Goal: Task Accomplishment & Management: Use online tool/utility

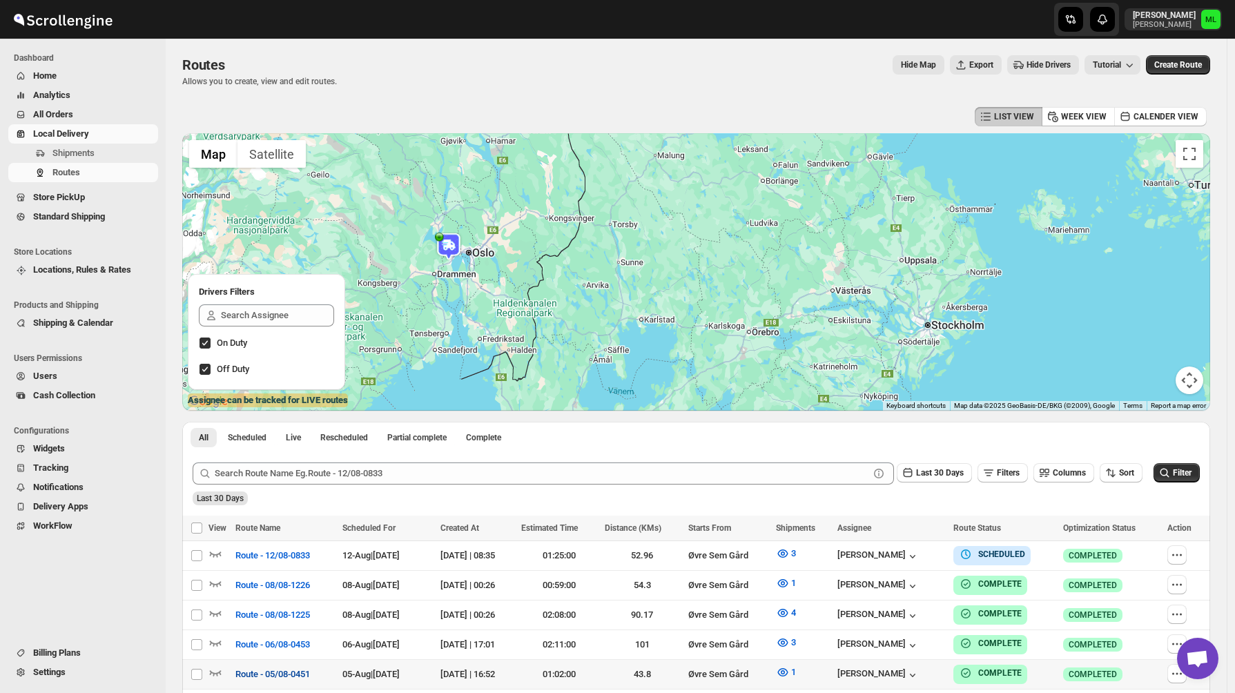
scroll to position [155, 0]
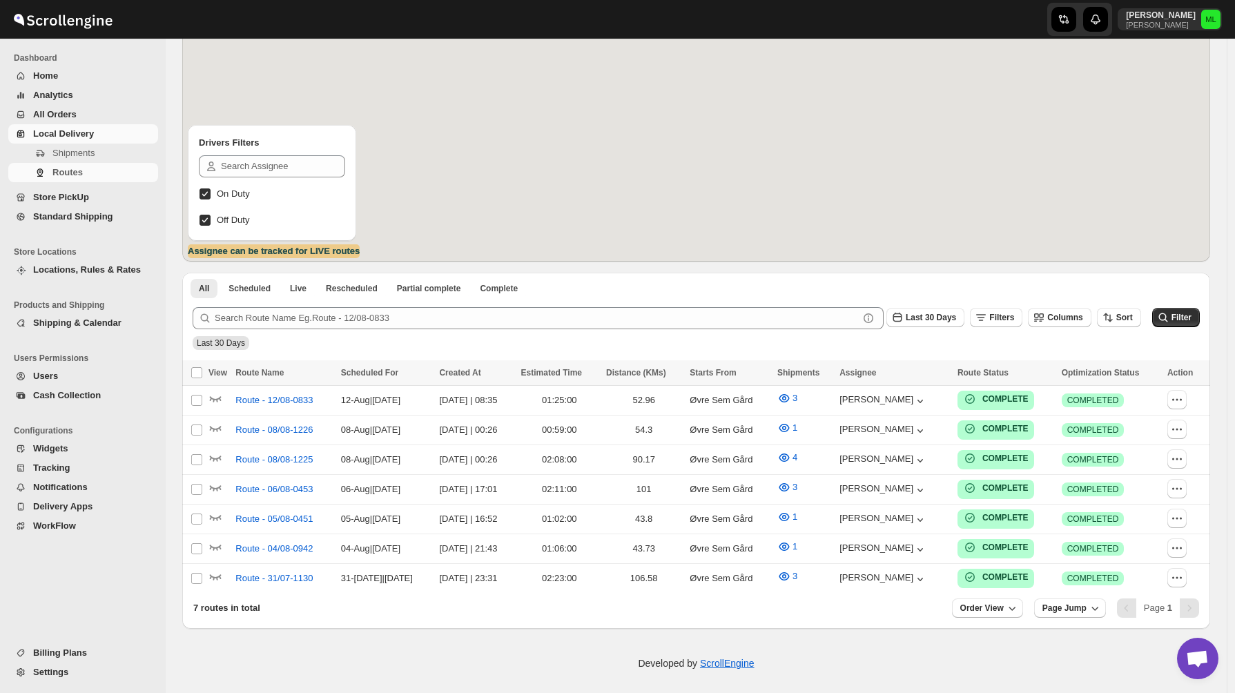
scroll to position [155, 0]
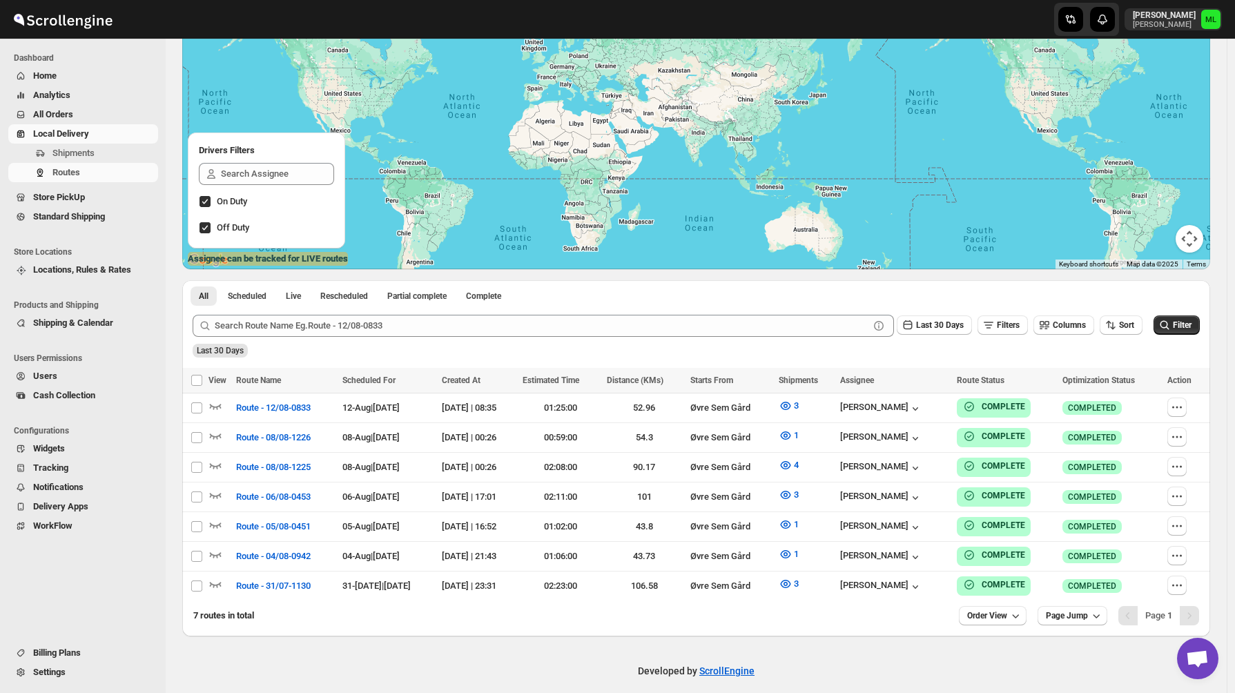
click at [64, 133] on span "Local Delivery" at bounding box center [61, 133] width 56 height 10
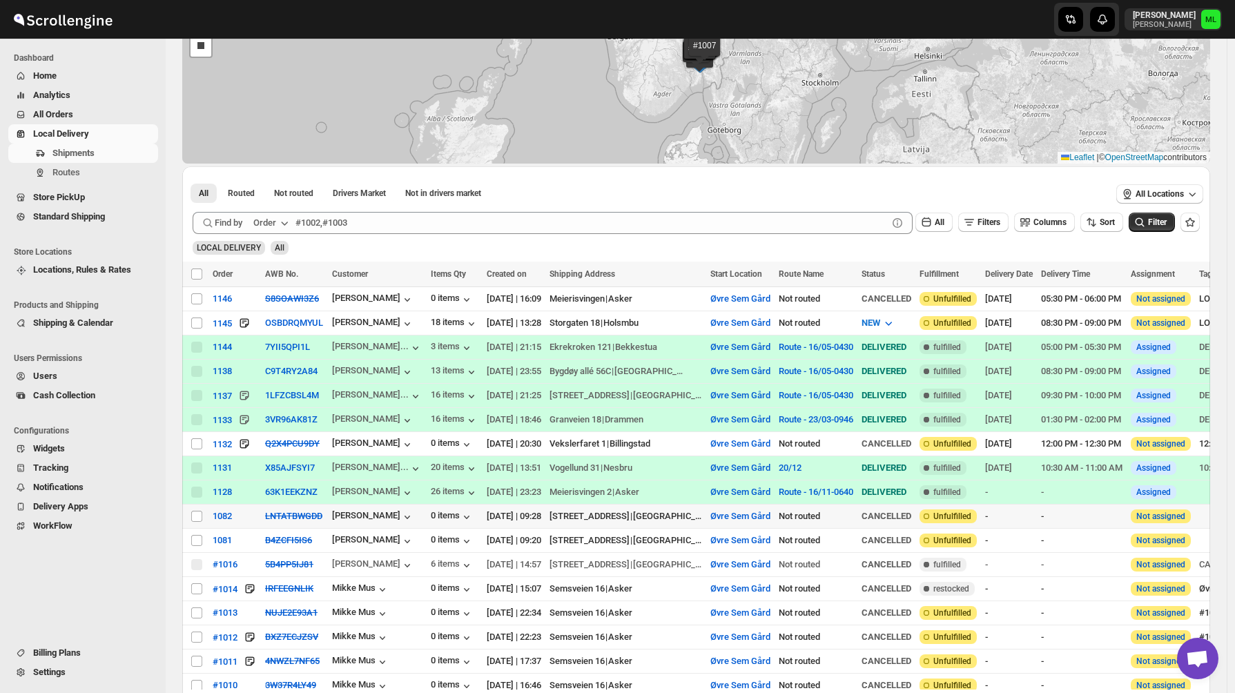
scroll to position [161, 0]
click at [46, 228] on ul "Dashboard Home Analytics All Orders Local Delivery Shipments Routes Store PickU…" at bounding box center [79, 144] width 159 height 188
click at [52, 224] on link "Standard Shipping" at bounding box center [83, 216] width 150 height 19
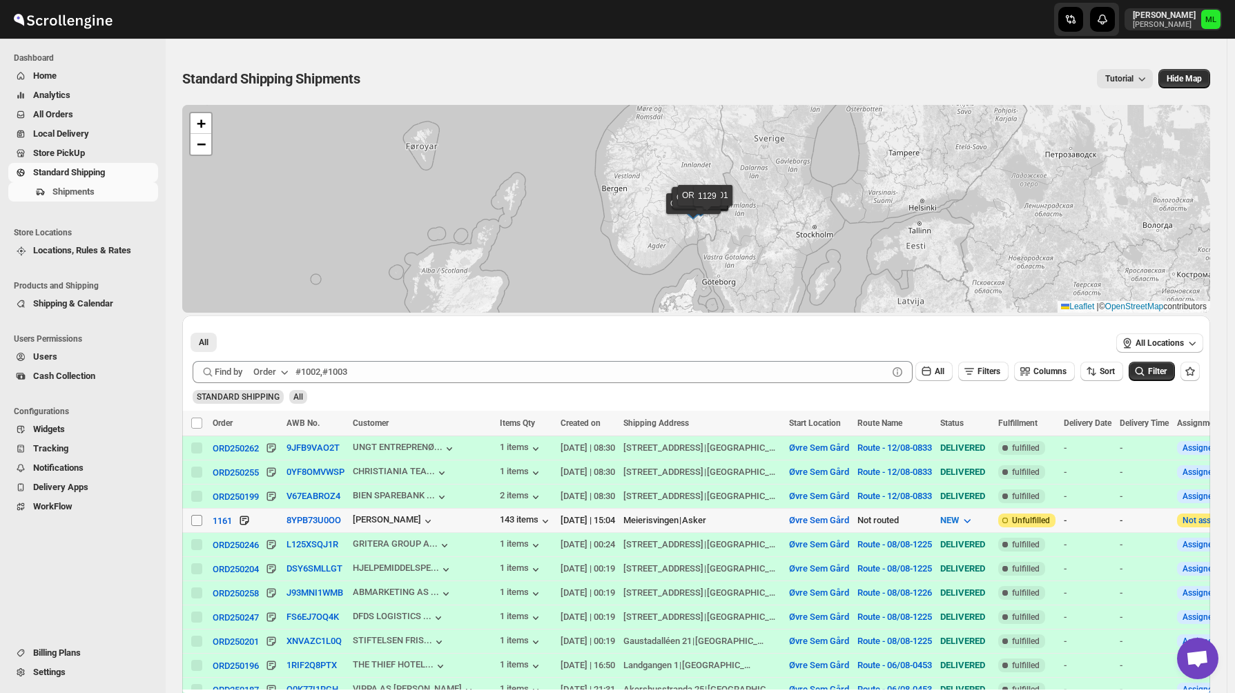
click at [197, 520] on input "Select shipment" at bounding box center [196, 520] width 11 height 11
checkbox input "true"
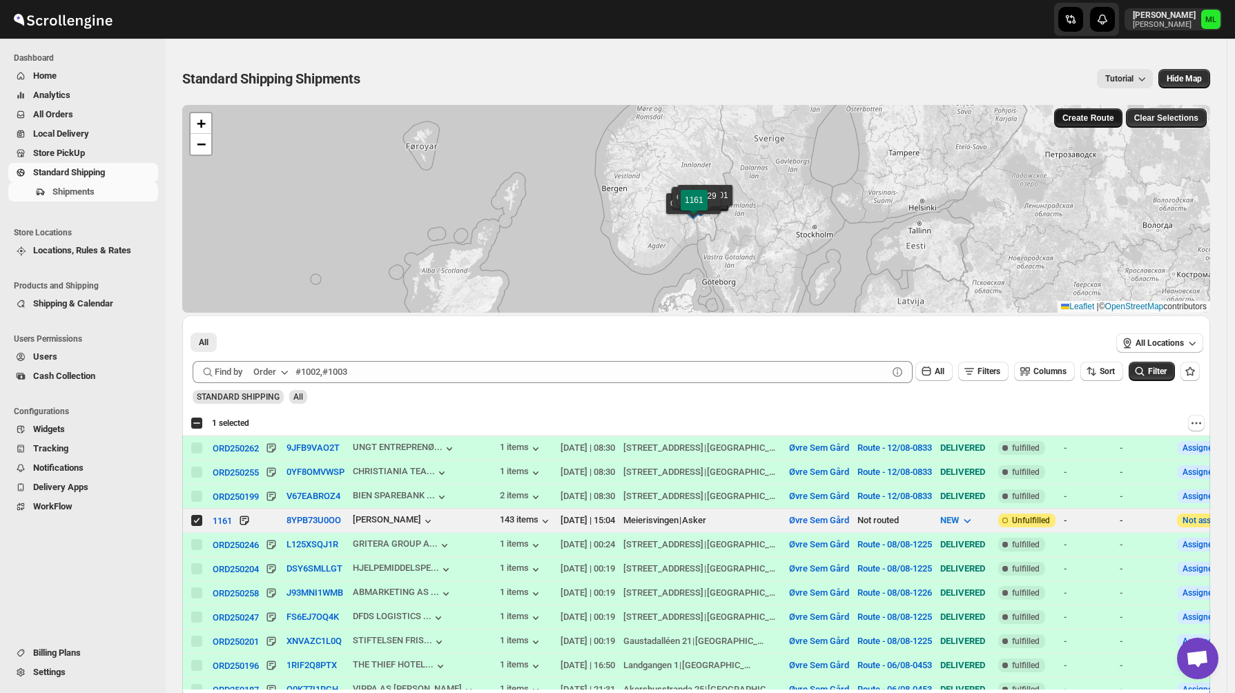
click at [1101, 117] on span "Create Route" at bounding box center [1088, 117] width 52 height 11
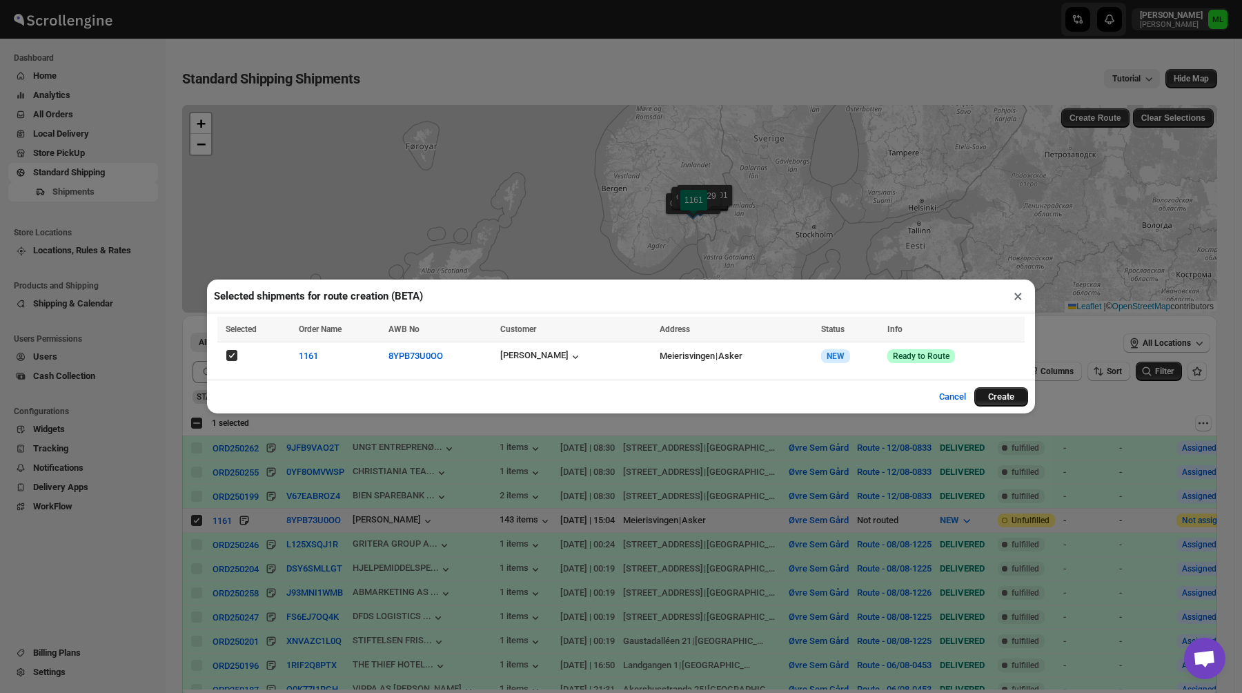
click at [1006, 400] on button "Create" at bounding box center [1001, 396] width 54 height 19
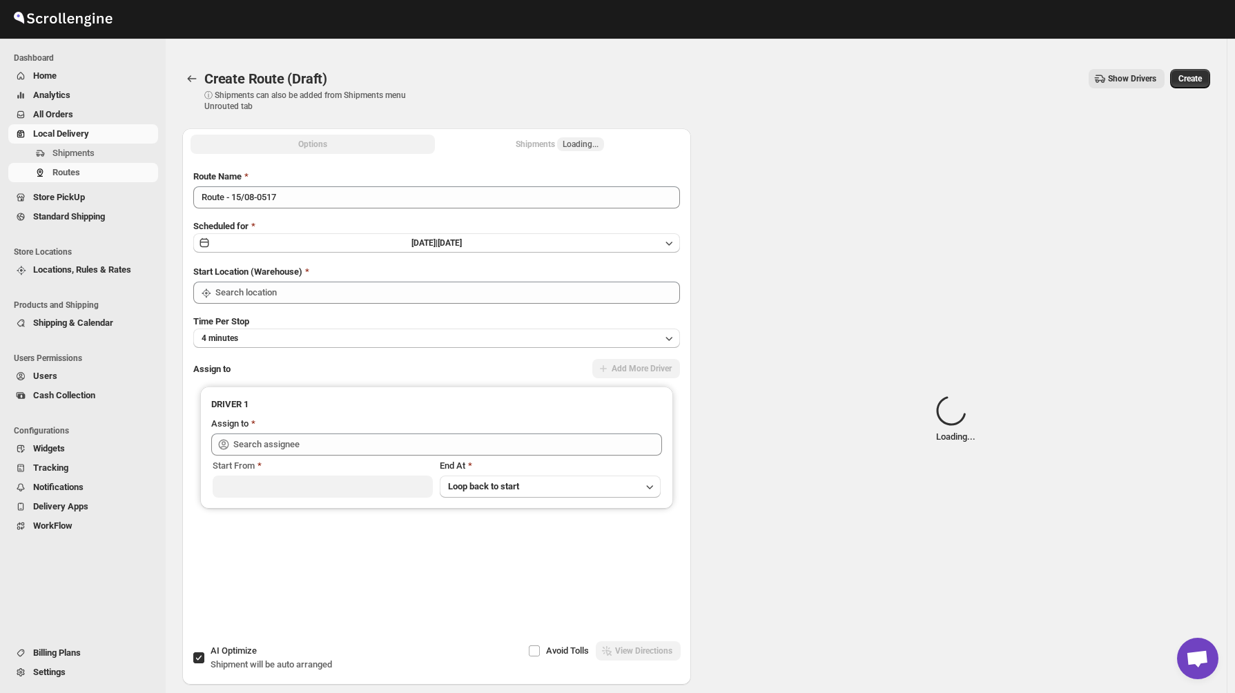
type input "Øvre Sem Gård"
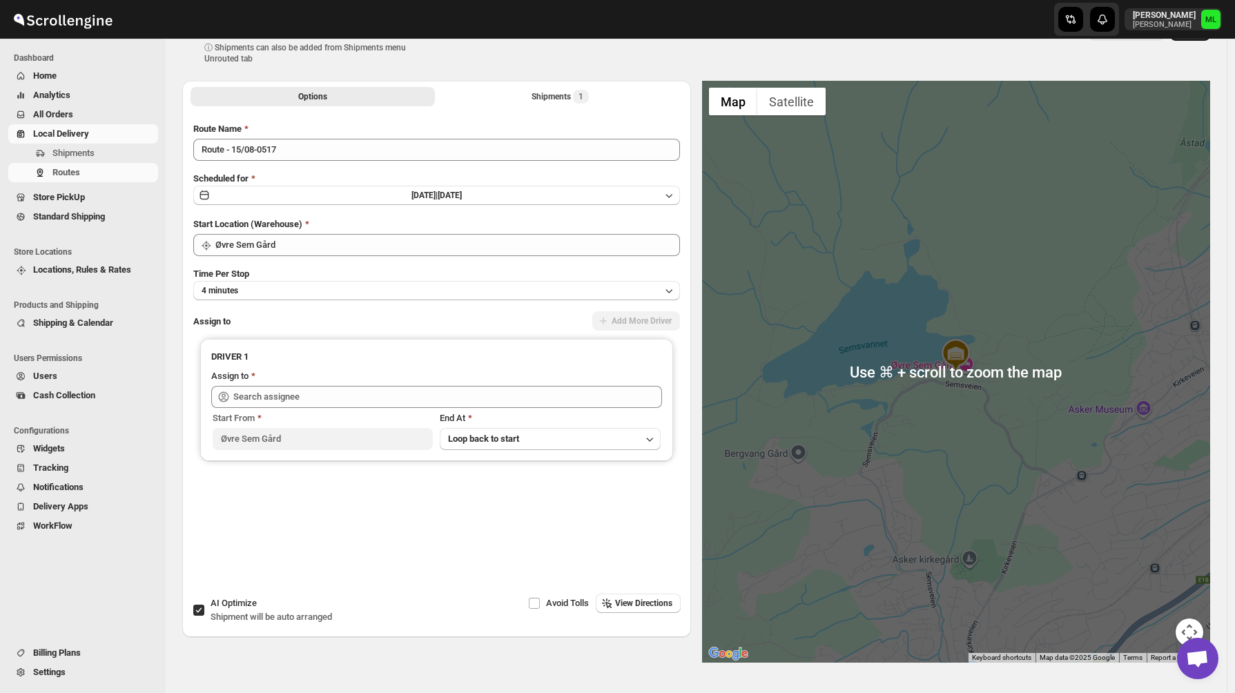
scroll to position [53, 0]
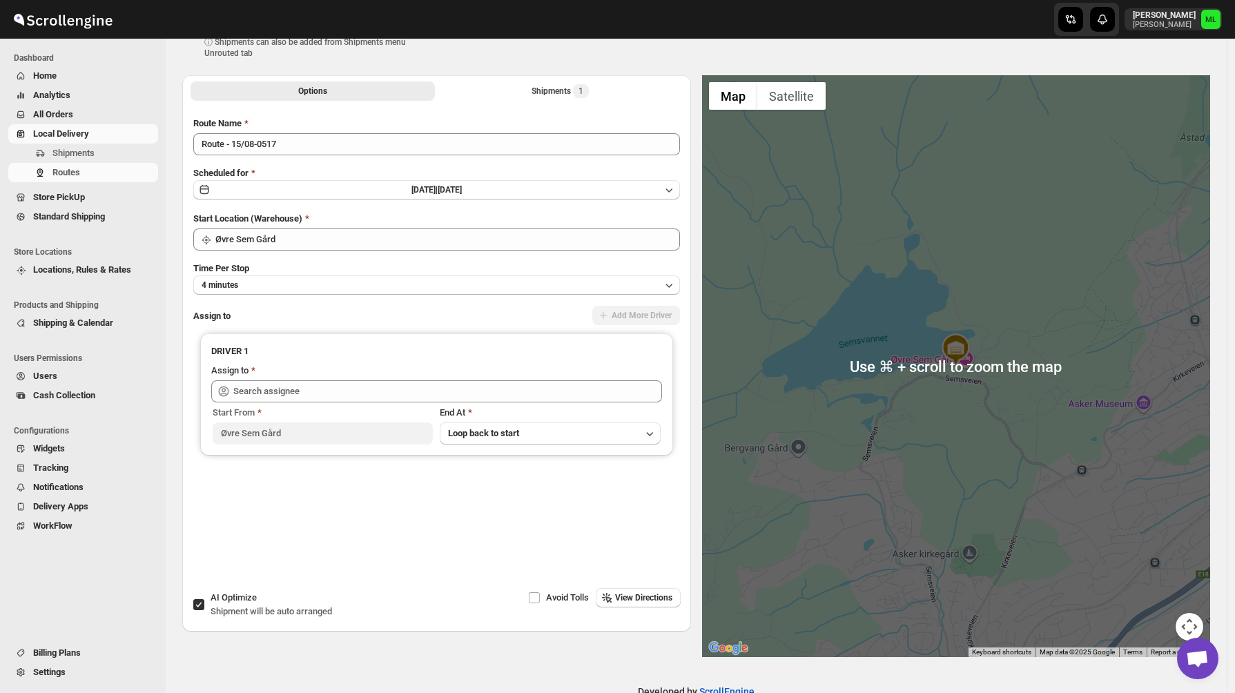
click at [1006, 447] on div at bounding box center [956, 366] width 509 height 582
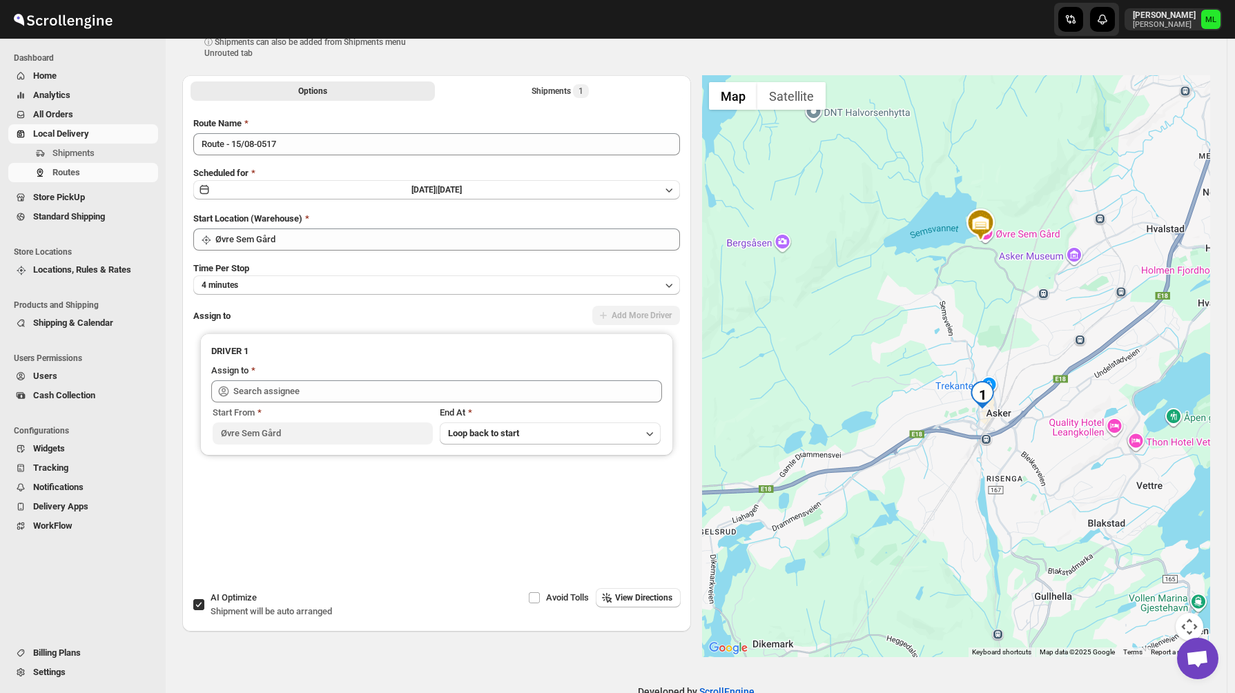
drag, startPoint x: 1005, startPoint y: 451, endPoint x: 1008, endPoint y: 280, distance: 170.5
click at [1008, 280] on div at bounding box center [956, 366] width 509 height 582
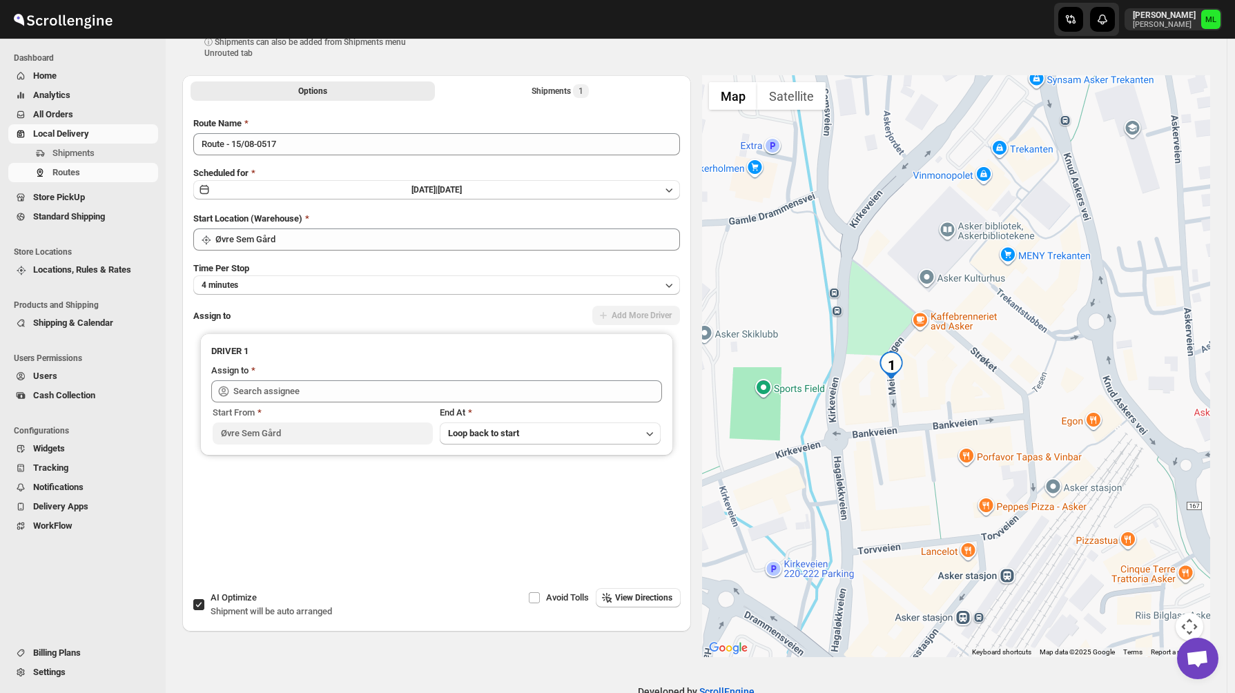
drag, startPoint x: 860, startPoint y: 269, endPoint x: 896, endPoint y: 404, distance: 140.1
click at [896, 405] on div at bounding box center [956, 366] width 509 height 582
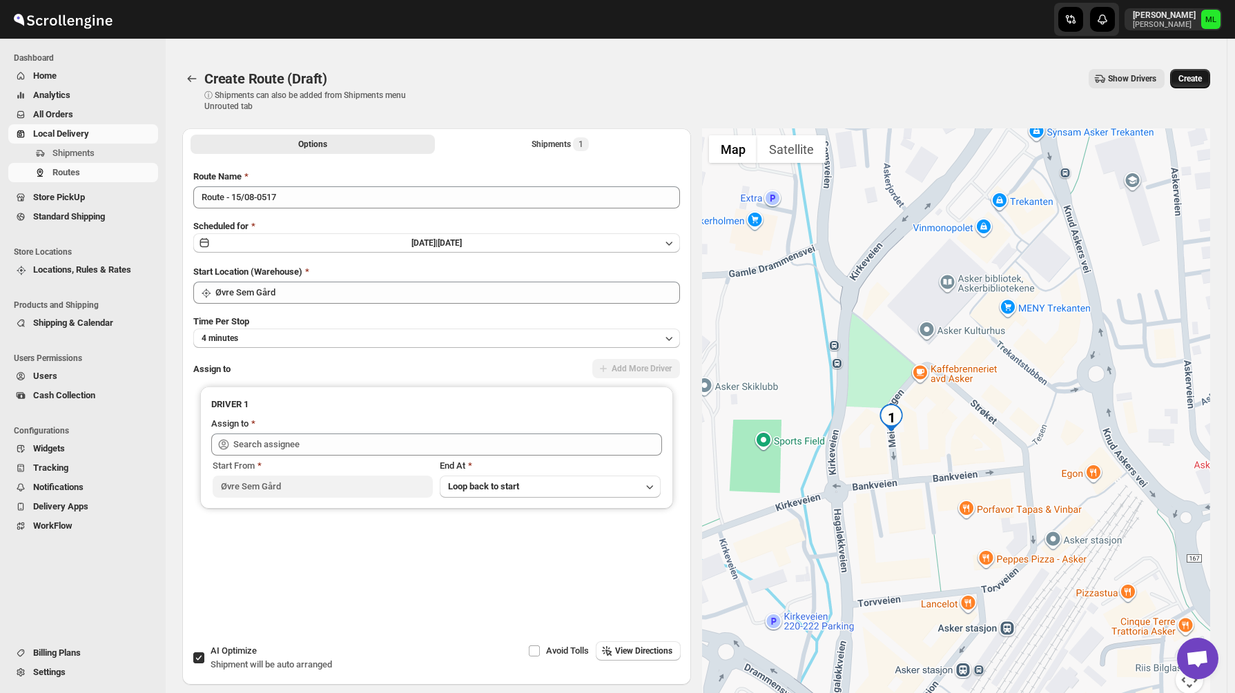
click at [1188, 75] on span "Create" at bounding box center [1189, 78] width 23 height 11
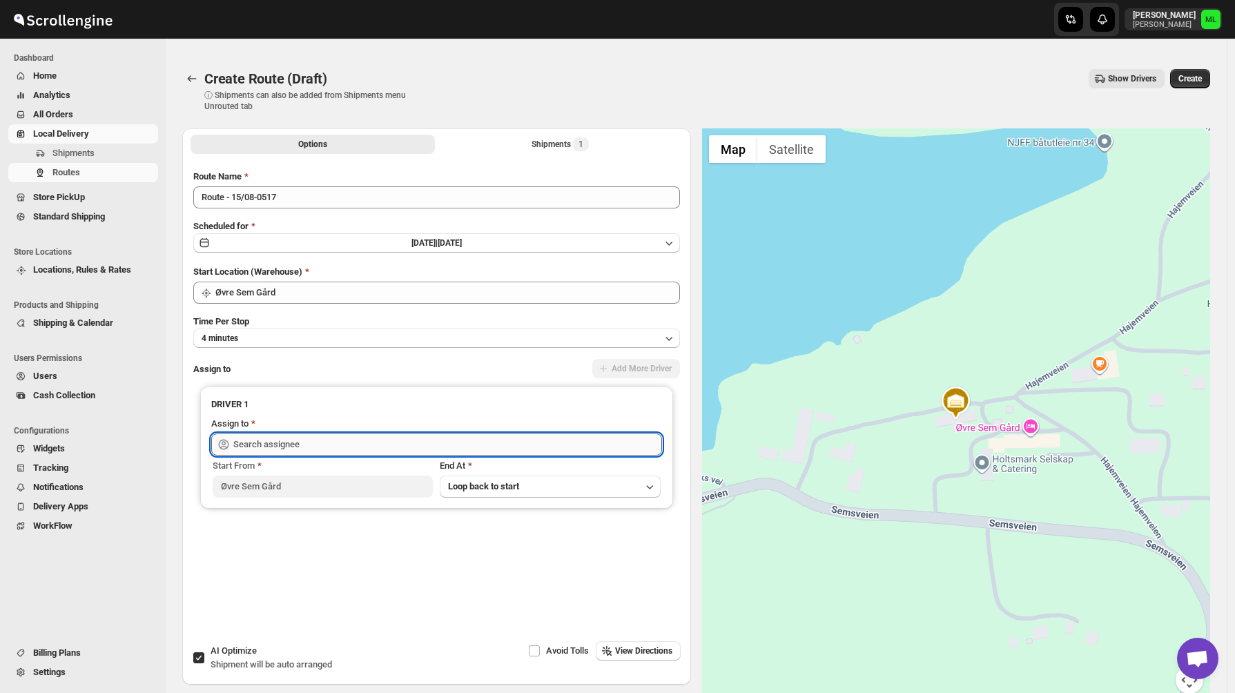
click at [273, 449] on input "text" at bounding box center [447, 444] width 429 height 22
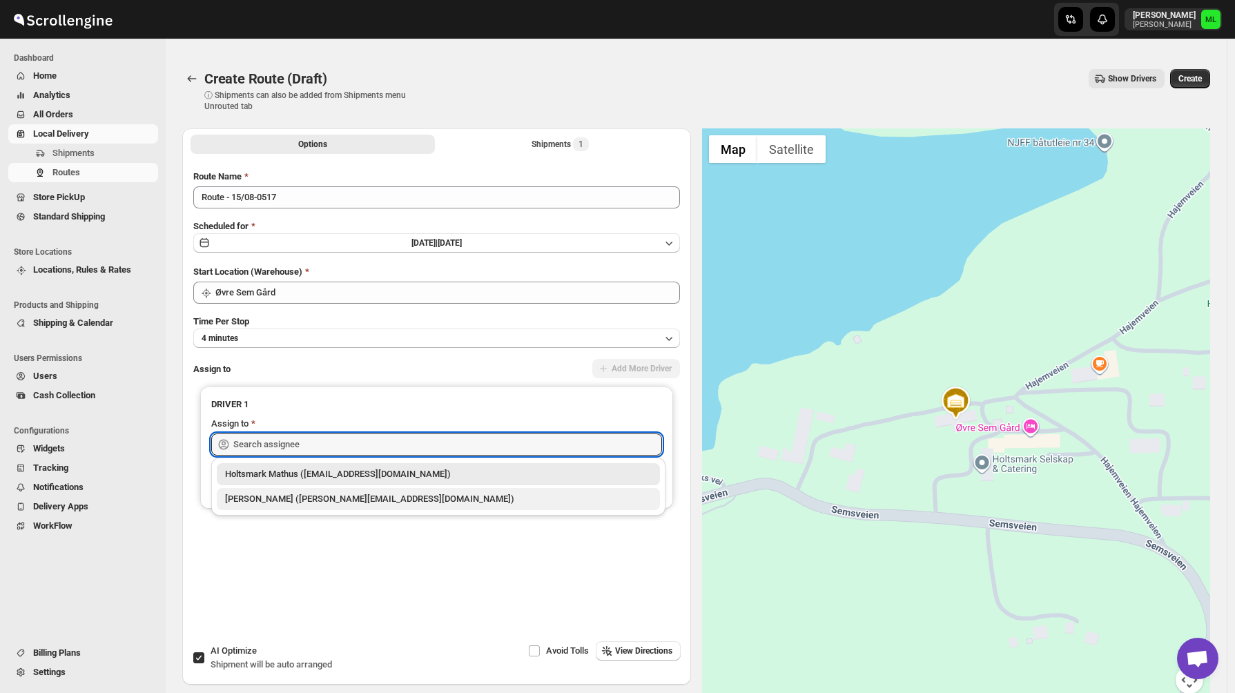
click at [275, 499] on div "[PERSON_NAME] ([PERSON_NAME][EMAIL_ADDRESS][DOMAIN_NAME])" at bounding box center [438, 499] width 426 height 14
type input "[PERSON_NAME] ([PERSON_NAME][EMAIL_ADDRESS][DOMAIN_NAME])"
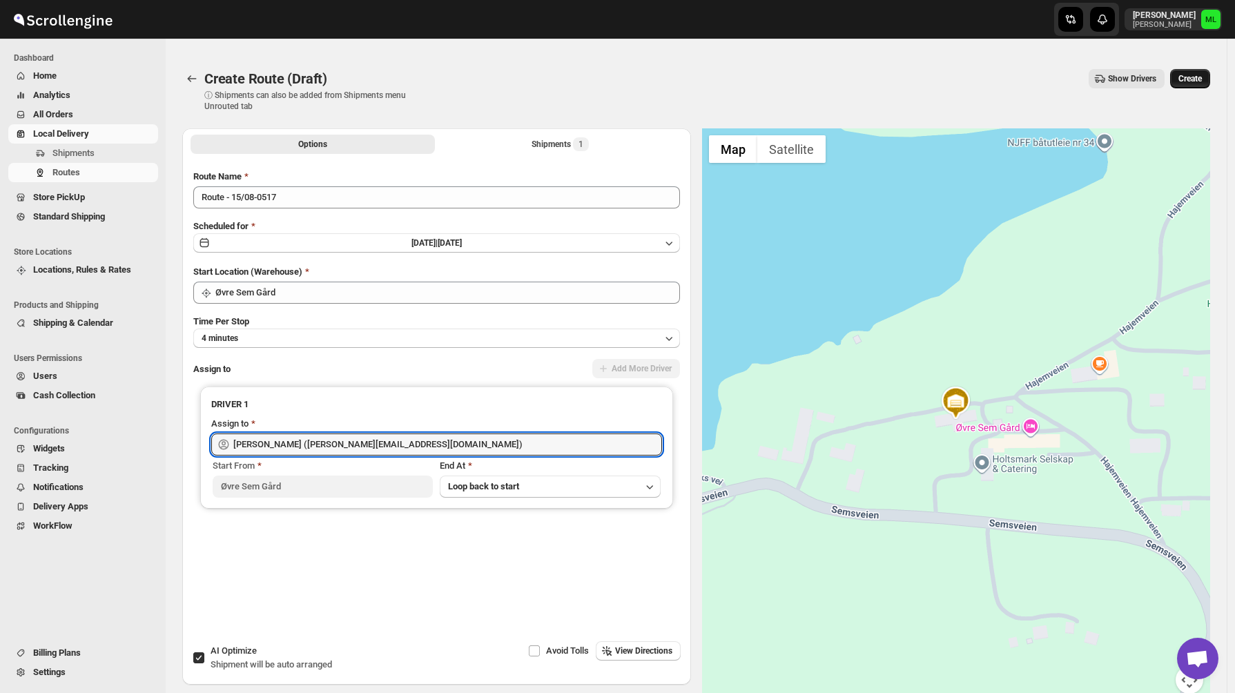
click at [1194, 87] on button "Create" at bounding box center [1190, 78] width 40 height 19
